Goal: Register for event/course

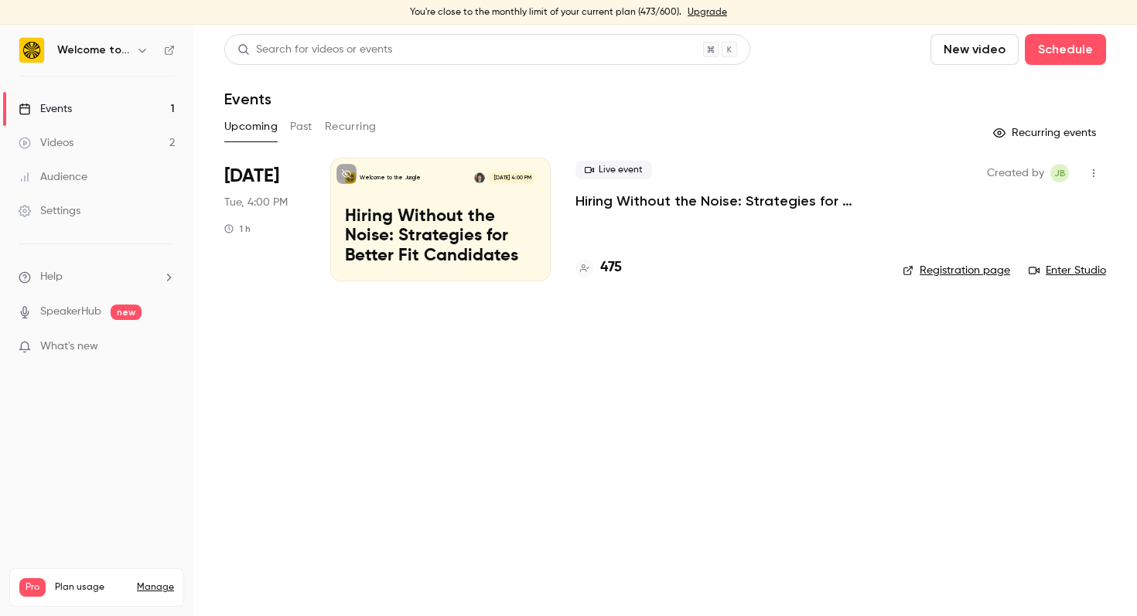
click at [526, 216] on p "Hiring Without the Noise: Strategies for Better Fit Candidates" at bounding box center [440, 237] width 191 height 60
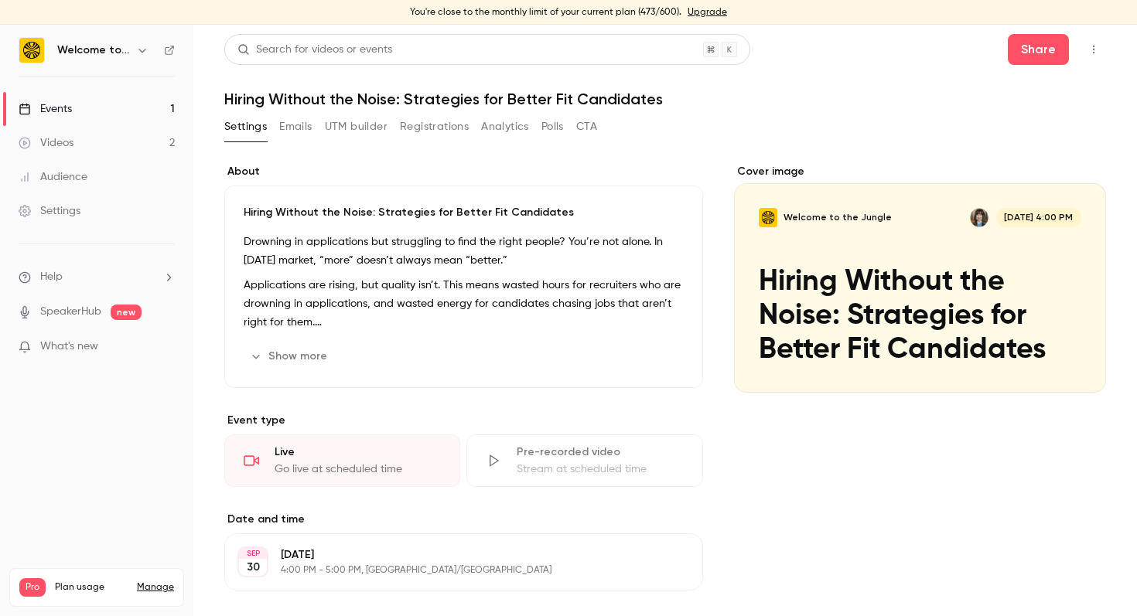
click at [1098, 47] on icon "button" at bounding box center [1093, 49] width 12 height 11
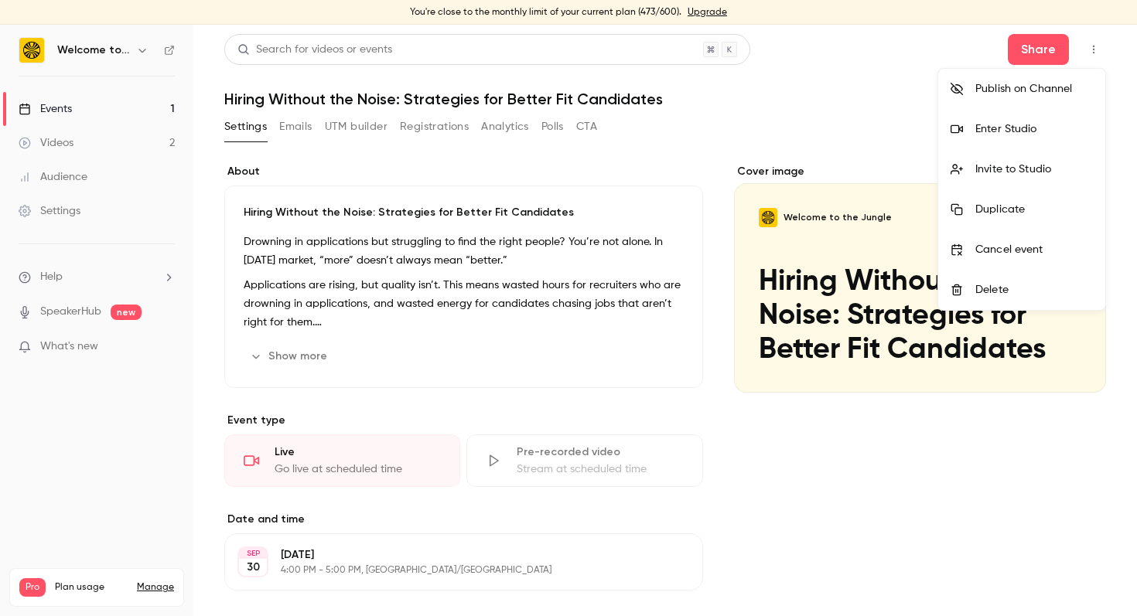
click at [1054, 137] on li "Enter Studio" at bounding box center [1021, 129] width 167 height 40
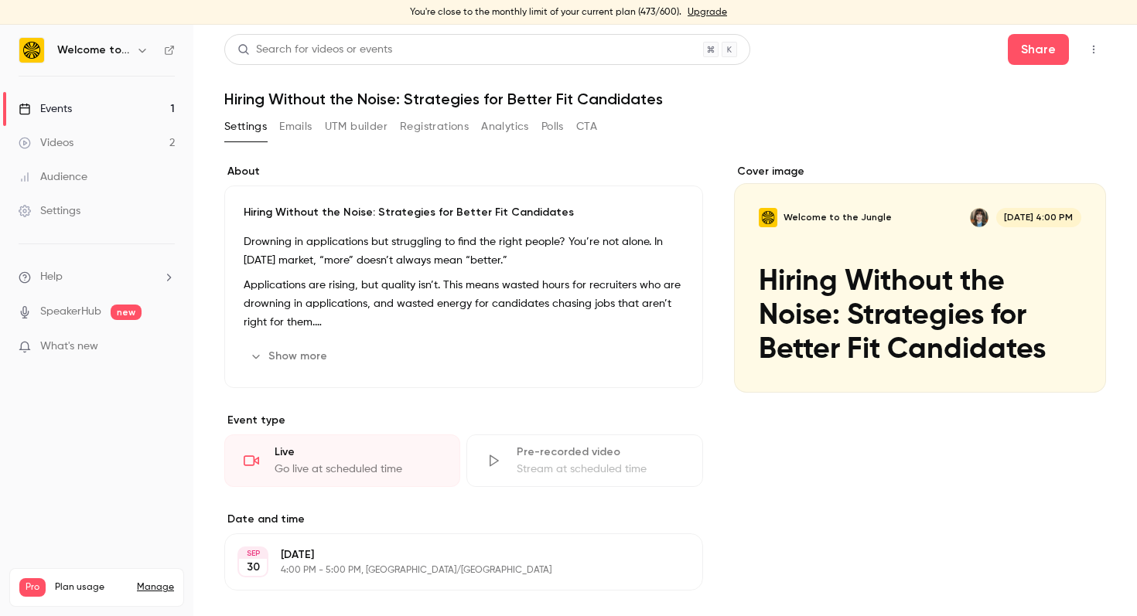
click at [1093, 49] on icon "button" at bounding box center [1094, 50] width 2 height 9
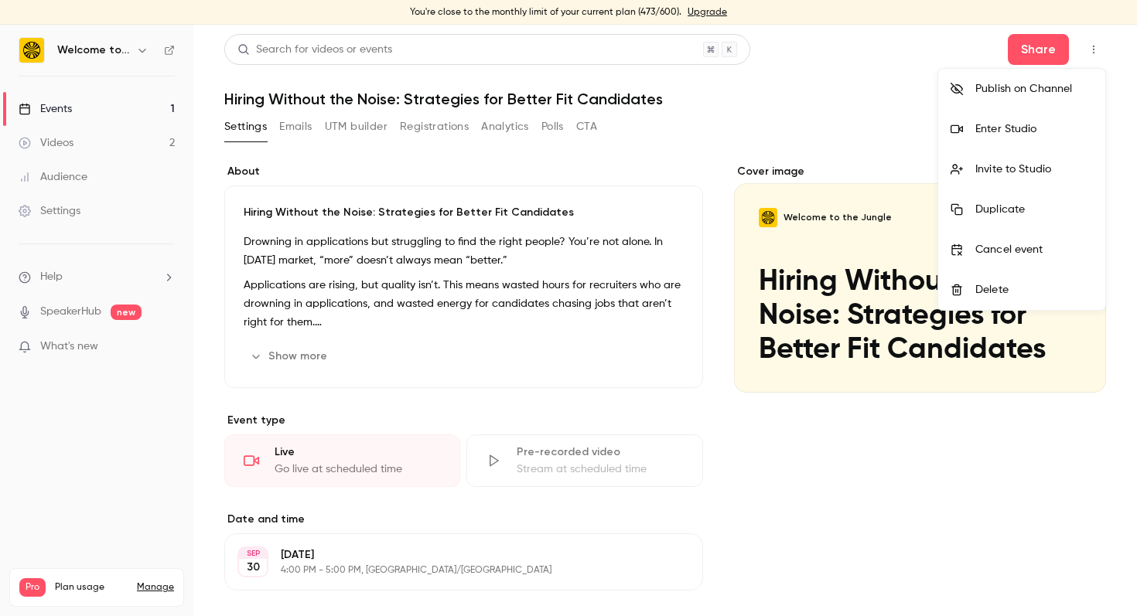
click at [1032, 135] on div "Enter Studio" at bounding box center [1034, 128] width 118 height 15
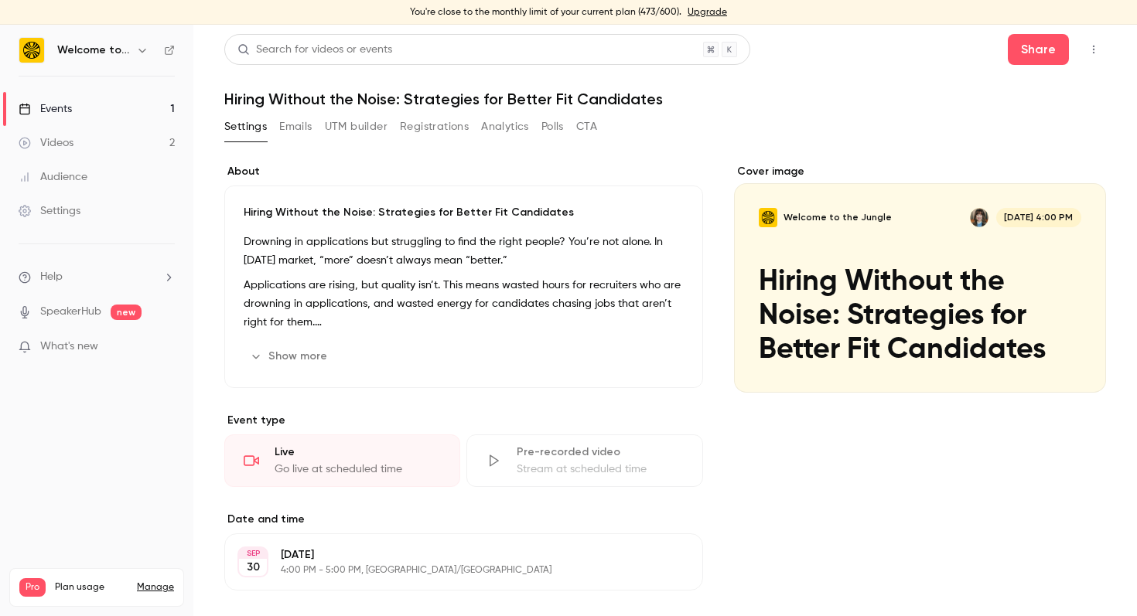
click at [1092, 49] on icon "button" at bounding box center [1093, 49] width 12 height 11
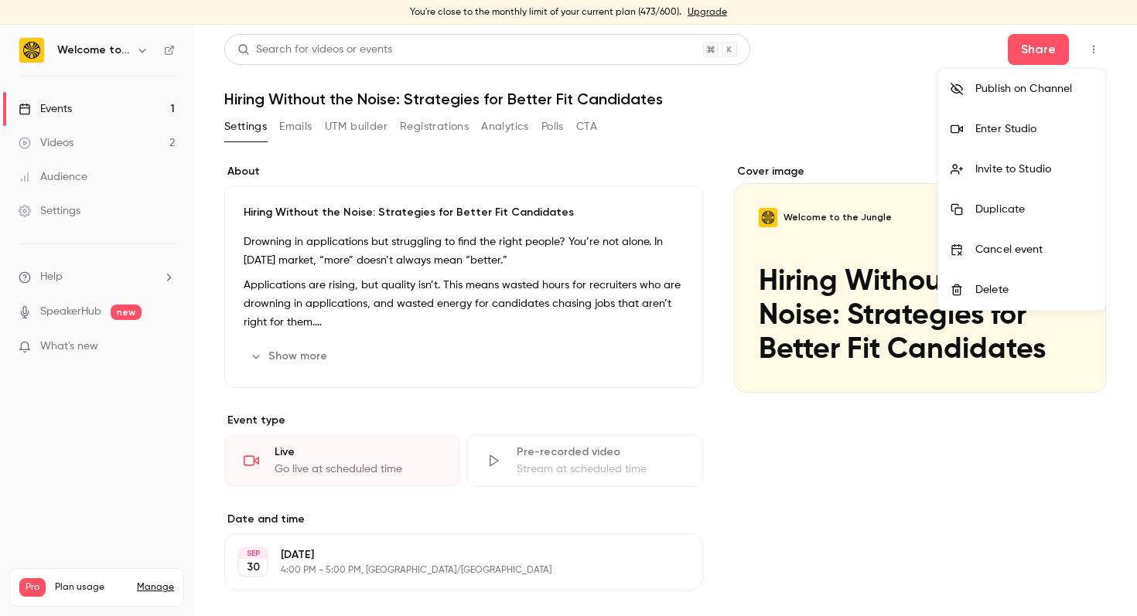
click at [1019, 123] on div "Enter Studio" at bounding box center [1034, 128] width 118 height 15
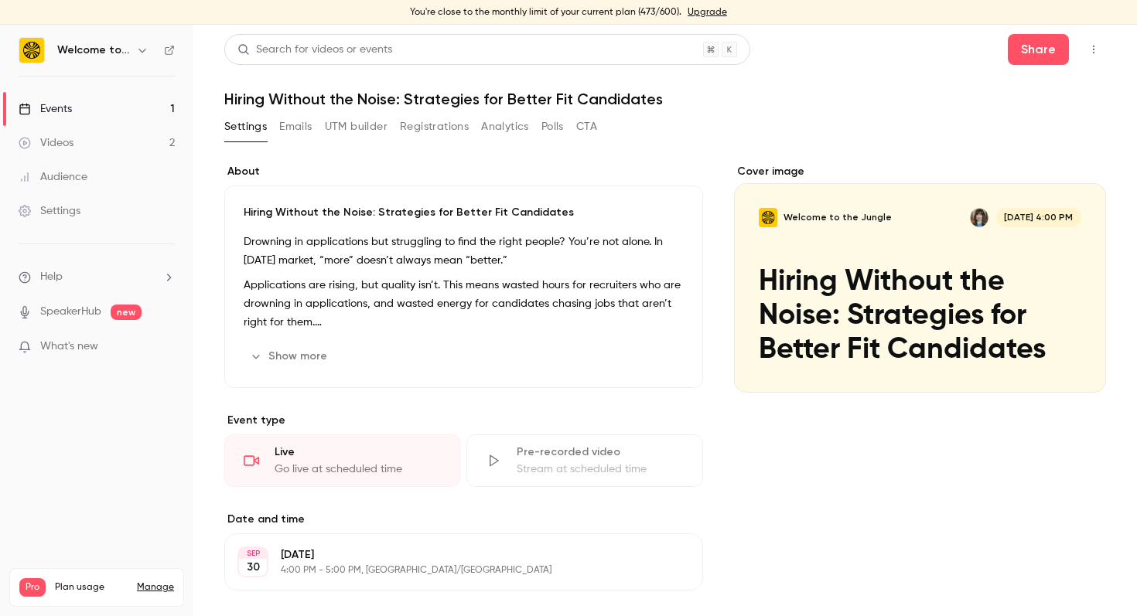
click at [1097, 49] on icon "button" at bounding box center [1093, 49] width 12 height 11
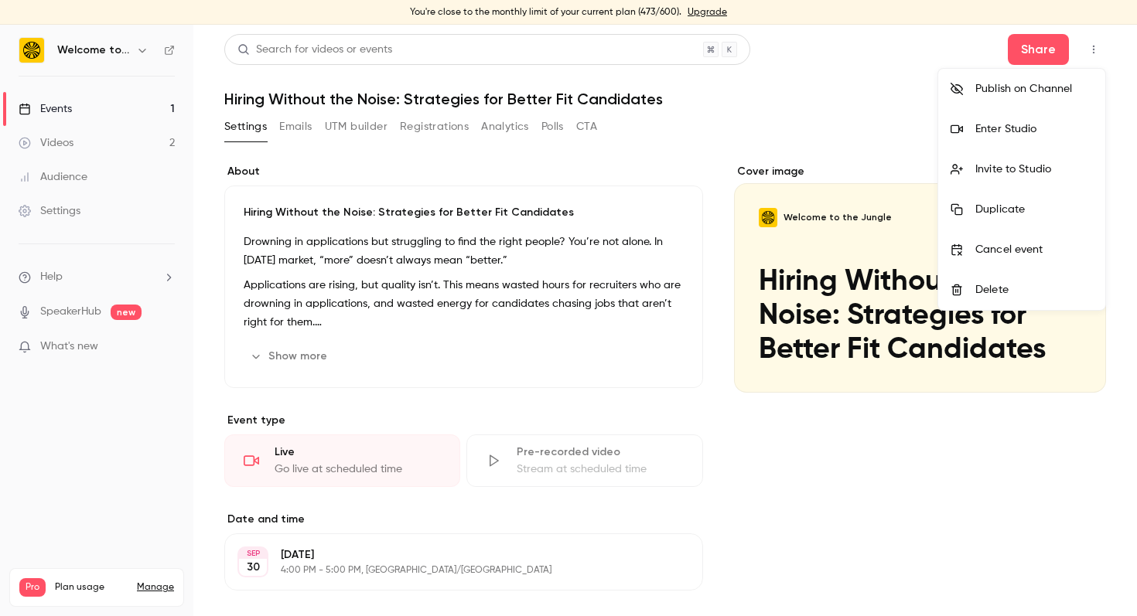
click at [1053, 134] on div "Enter Studio" at bounding box center [1034, 128] width 118 height 15
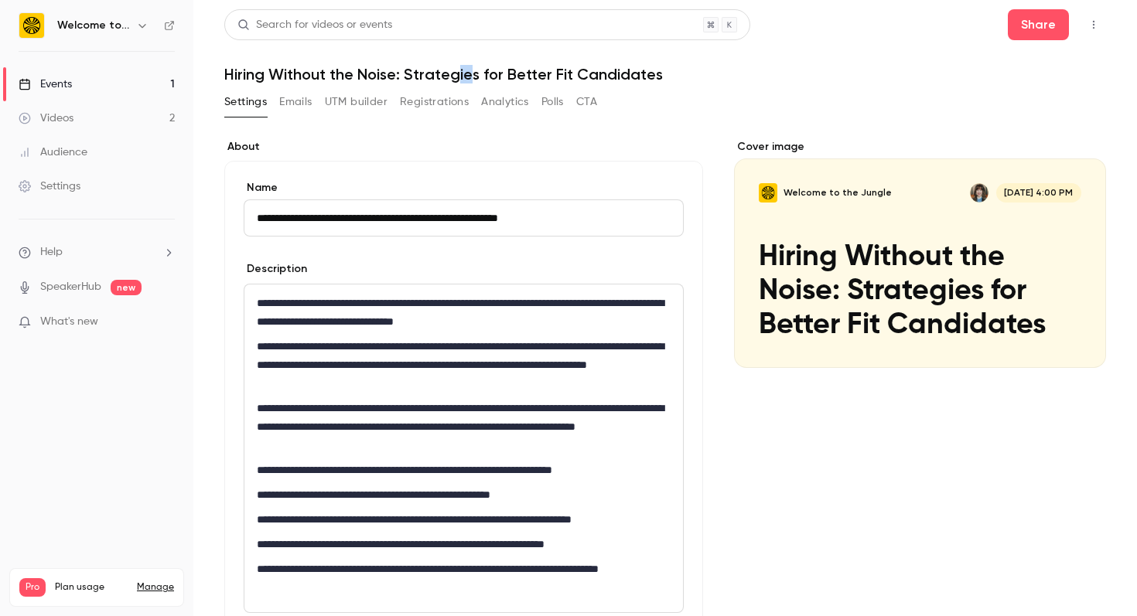
click at [107, 79] on link "Events 1" at bounding box center [96, 84] width 193 height 34
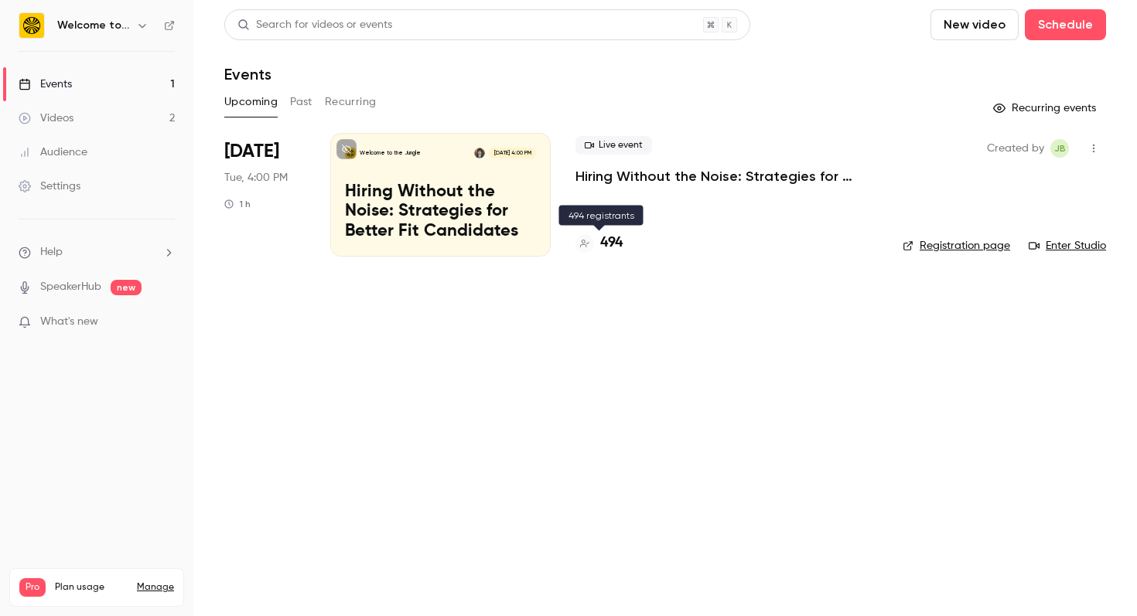
click at [617, 246] on h4 "494" at bounding box center [611, 243] width 22 height 21
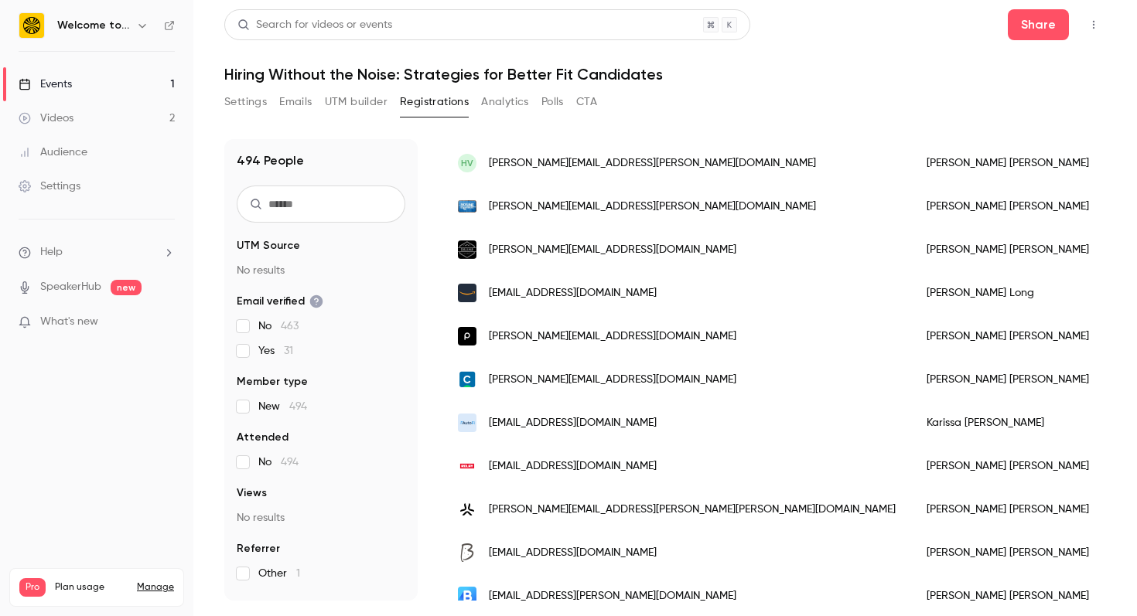
scroll to position [234, 0]
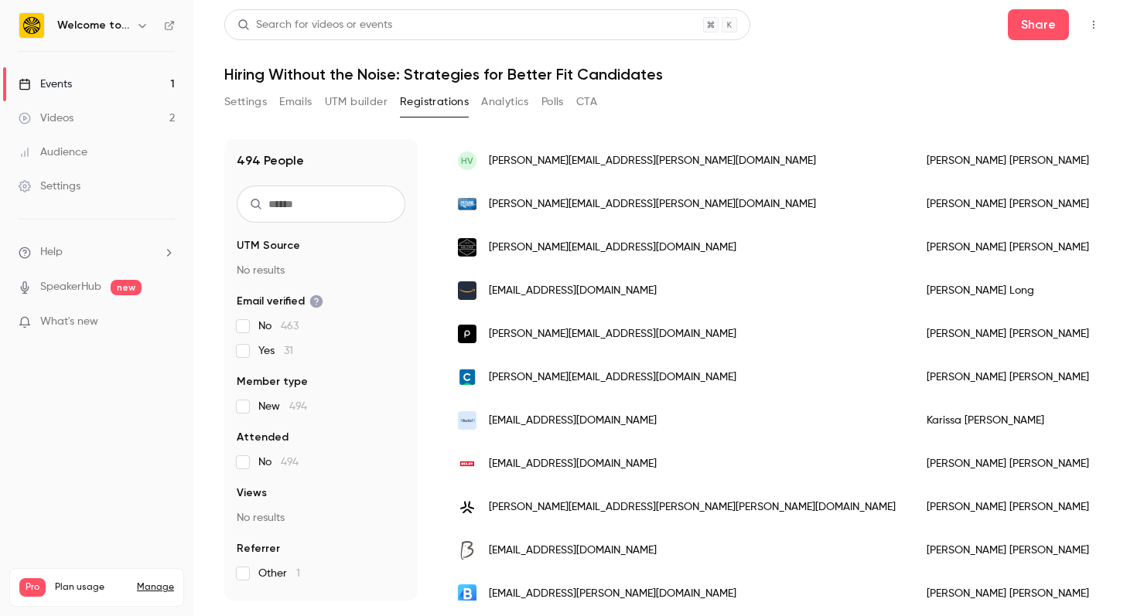
click at [786, 107] on div "Settings Emails UTM builder Registrations Analytics Polls CTA" at bounding box center [665, 105] width 882 height 31
